Goal: Check status: Check status

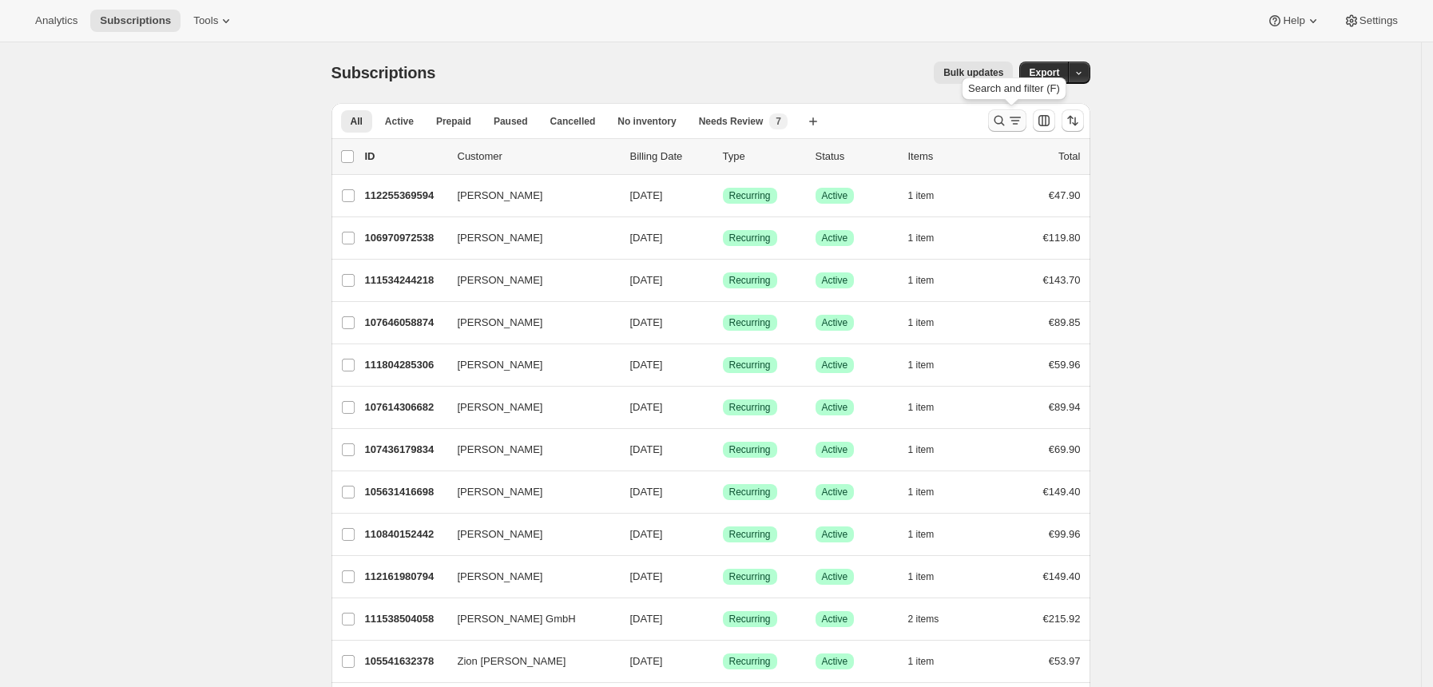
click at [1013, 122] on icon "Search and filter results" at bounding box center [1016, 121] width 16 height 16
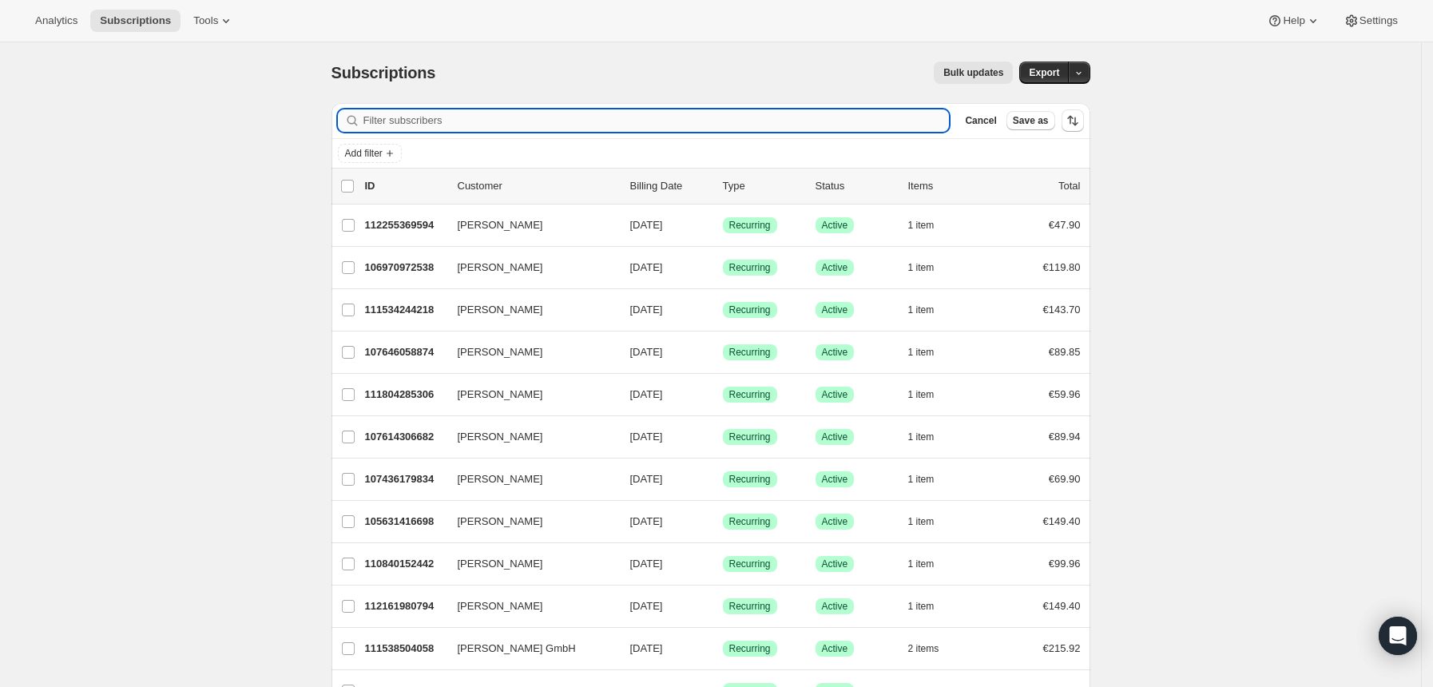
click at [822, 121] on input "Filter subscribers" at bounding box center [657, 120] width 586 height 22
type input "[EMAIL_ADDRESS][DOMAIN_NAME]"
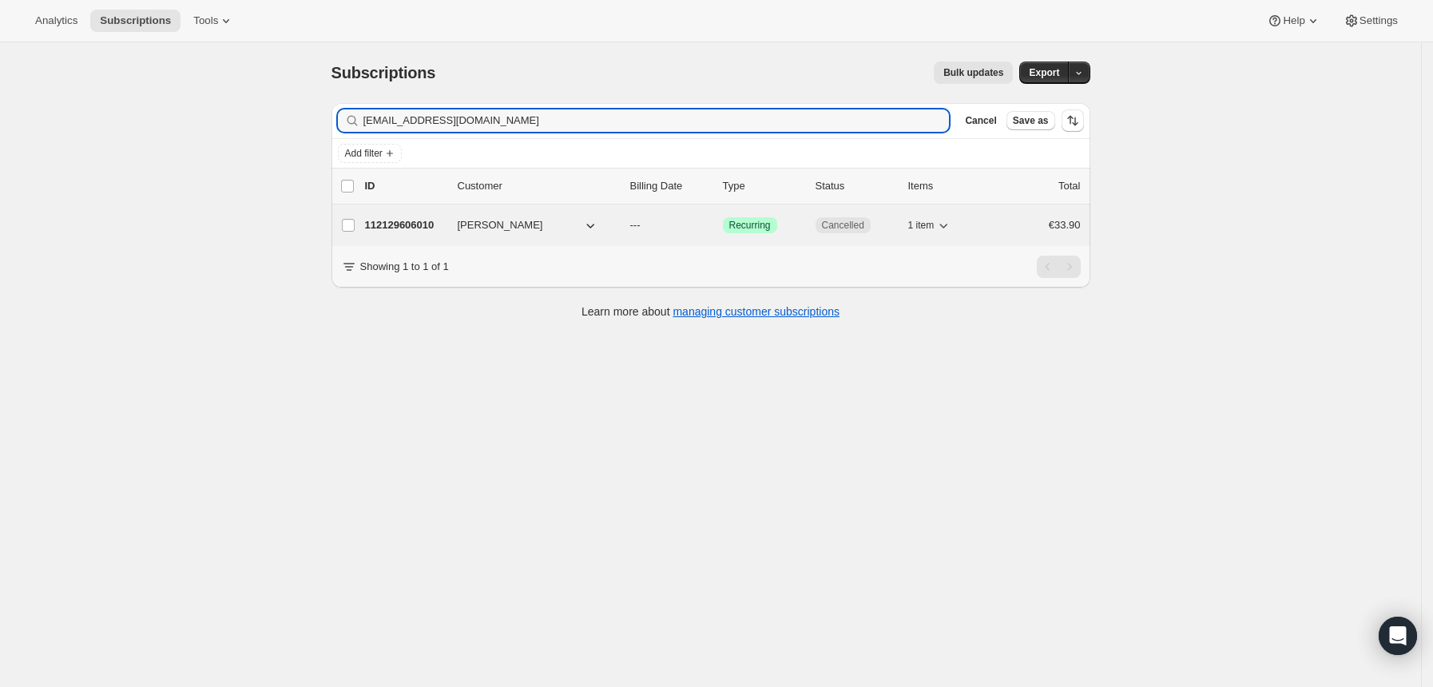
click at [811, 232] on div "112129606010 [PERSON_NAME] --- Success Recurring Cancelled 1 item €33.90" at bounding box center [723, 225] width 716 height 22
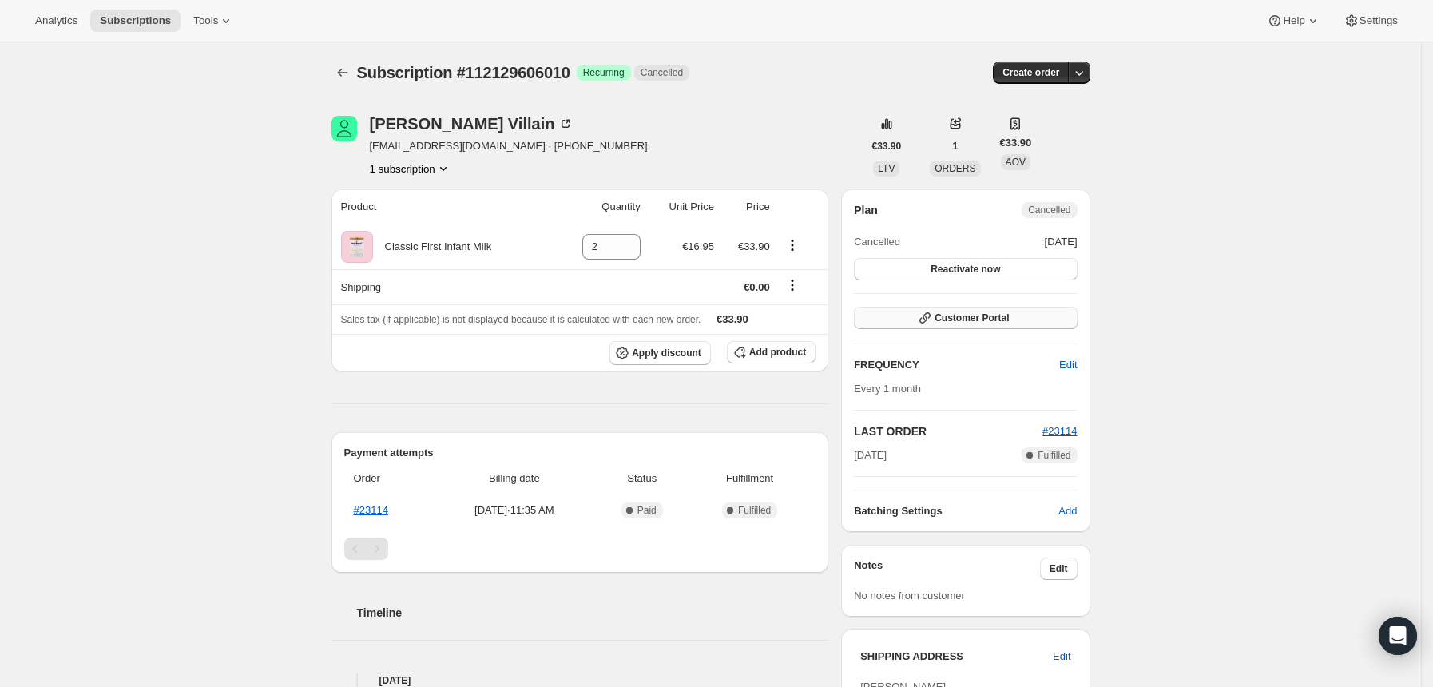
click at [994, 314] on span "Customer Portal" at bounding box center [972, 318] width 74 height 13
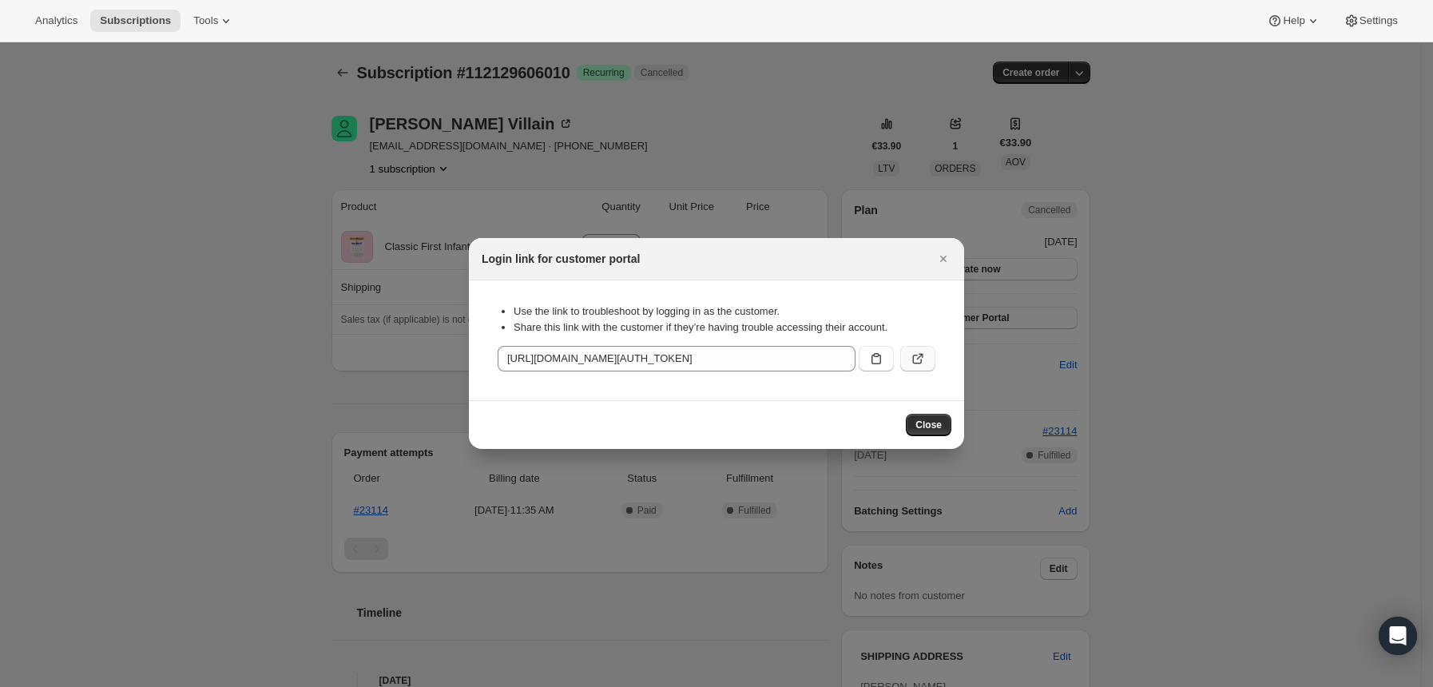
click at [928, 358] on button ":rc4:" at bounding box center [917, 359] width 35 height 26
